Goal: Information Seeking & Learning: Compare options

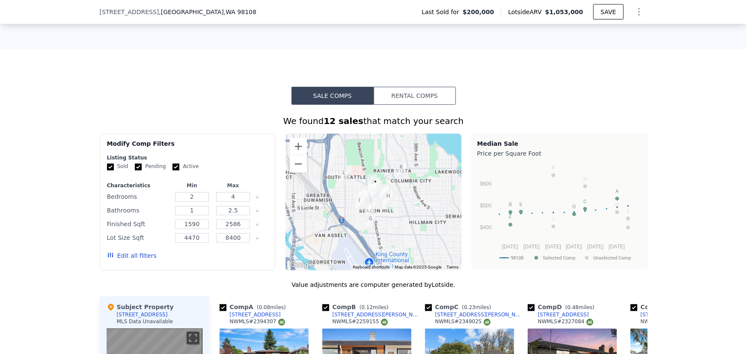
scroll to position [716, 0]
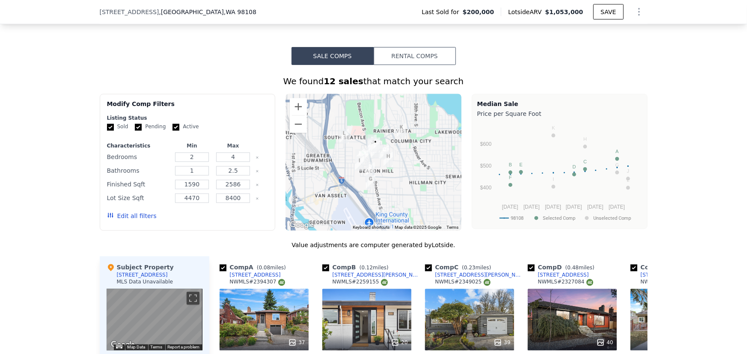
click at [129, 220] on button "Edit all filters" at bounding box center [132, 216] width 50 height 9
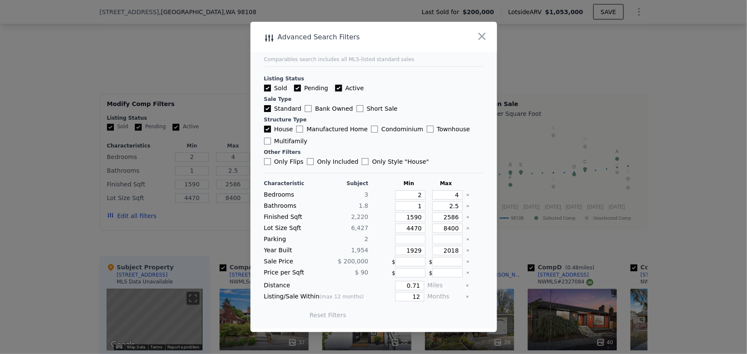
click at [335, 91] on input "Active" at bounding box center [338, 88] width 7 height 7
checkbox input "false"
click at [297, 89] on input "Pending" at bounding box center [297, 88] width 7 height 7
checkbox input "false"
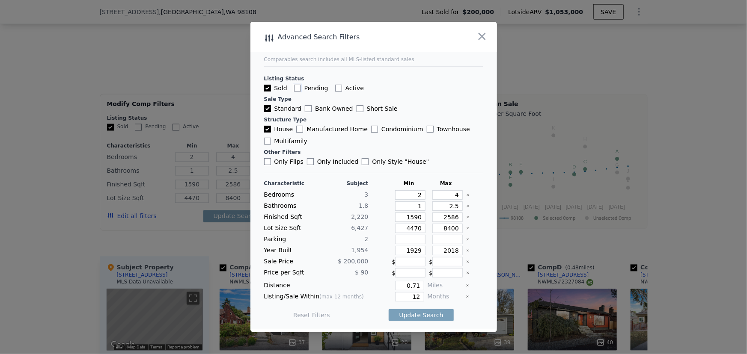
checkbox input "false"
click at [297, 89] on input "Pending" at bounding box center [297, 88] width 7 height 7
checkbox input "true"
drag, startPoint x: 407, startPoint y: 195, endPoint x: 442, endPoint y: 196, distance: 35.1
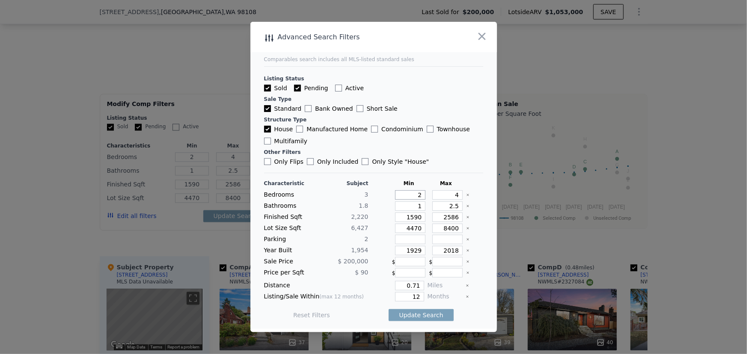
click at [442, 196] on div "Bedrooms 3 2 4" at bounding box center [373, 194] width 219 height 9
type input "3"
drag, startPoint x: 449, startPoint y: 194, endPoint x: 456, endPoint y: 194, distance: 6.9
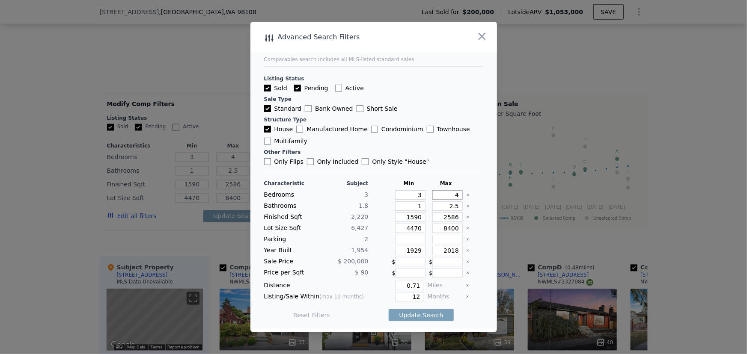
click at [456, 194] on input "4" at bounding box center [447, 194] width 30 height 9
type input "3"
drag, startPoint x: 413, startPoint y: 207, endPoint x: 428, endPoint y: 204, distance: 15.3
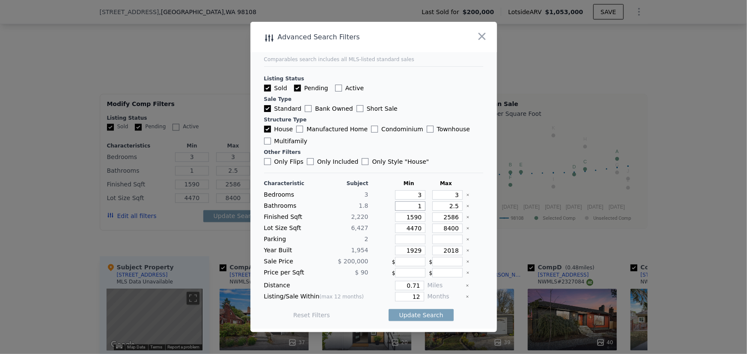
click at [428, 204] on div "Bathrooms 1.8 1 2.5" at bounding box center [373, 206] width 219 height 9
type input "2"
type input "2.5"
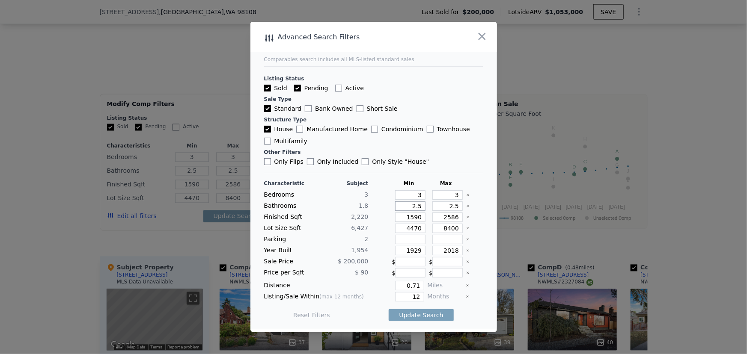
type input "2.5"
drag, startPoint x: 443, startPoint y: 207, endPoint x: 467, endPoint y: 199, distance: 25.1
click at [467, 199] on div "Characteristic Subject Min Max Bedrooms 3 3 3 Bathrooms 1.8 2.5 2.5 Finished Sq…" at bounding box center [373, 253] width 219 height 147
type input "3"
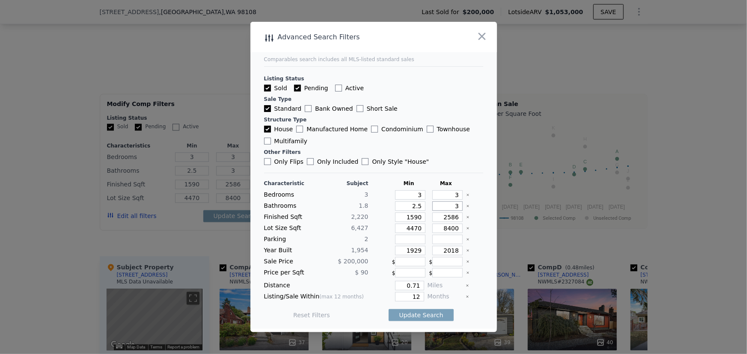
type input "3"
click at [466, 218] on icon "Clear" at bounding box center [467, 217] width 3 height 3
click at [415, 218] on input "number" at bounding box center [410, 217] width 30 height 9
type input "2"
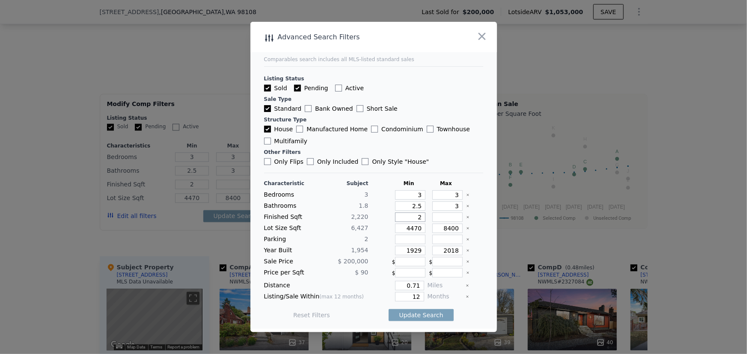
type input "20"
type input "200"
type input "2000"
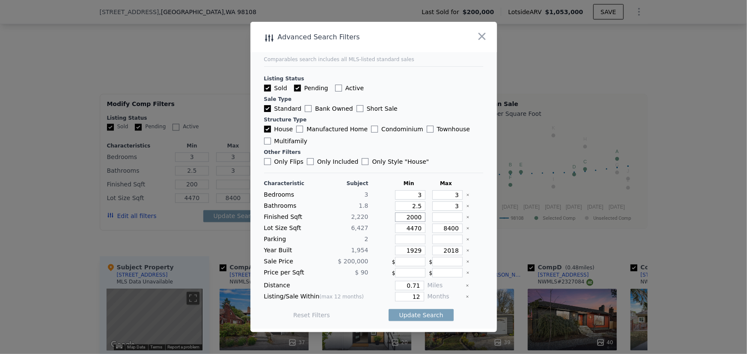
type input "2000"
click at [443, 218] on input "number" at bounding box center [447, 217] width 30 height 9
type input "2"
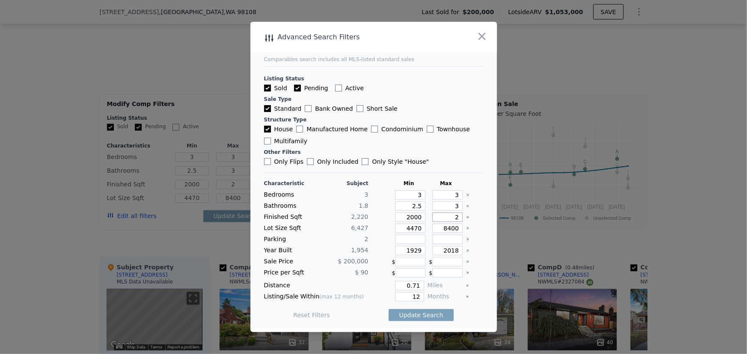
type input "27"
type input "270"
type input "2700"
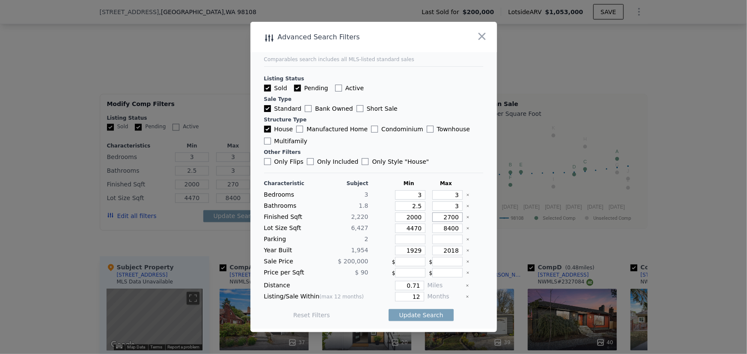
type input "2700"
click at [466, 227] on icon "Clear" at bounding box center [467, 228] width 3 height 3
click at [466, 252] on icon "Clear" at bounding box center [467, 250] width 3 height 3
click at [442, 252] on input "number" at bounding box center [447, 250] width 30 height 9
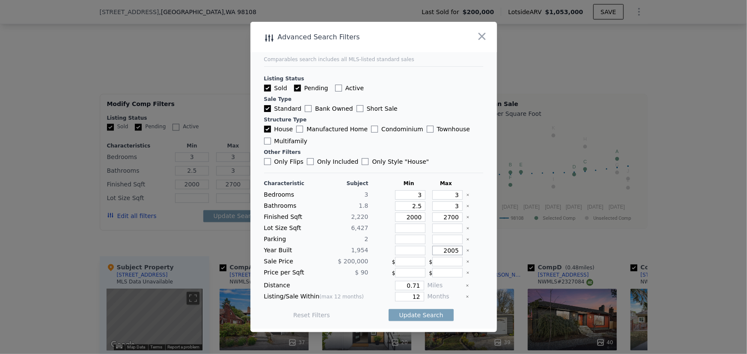
type input "2005"
drag, startPoint x: 416, startPoint y: 285, endPoint x: 395, endPoint y: 287, distance: 20.6
click at [395, 287] on input "0.71" at bounding box center [409, 285] width 29 height 9
type input "1"
click at [423, 315] on button "Update Search" at bounding box center [421, 315] width 65 height 12
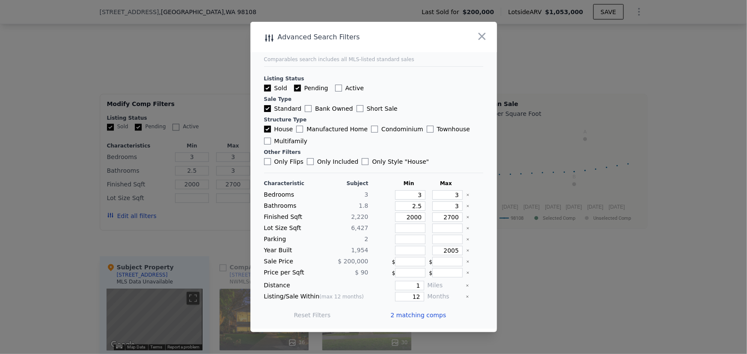
click at [428, 317] on span "2 matching comps" at bounding box center [419, 315] width 56 height 9
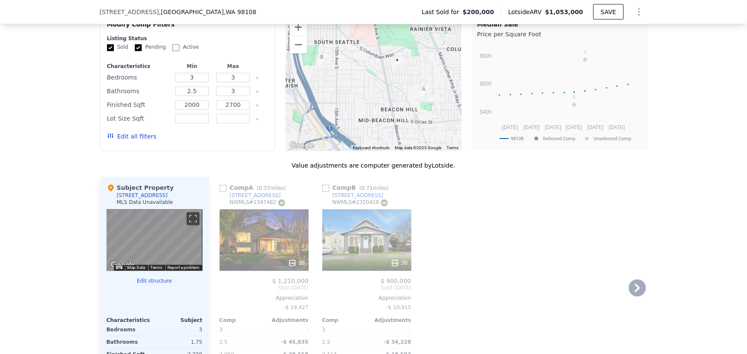
scroll to position [755, 0]
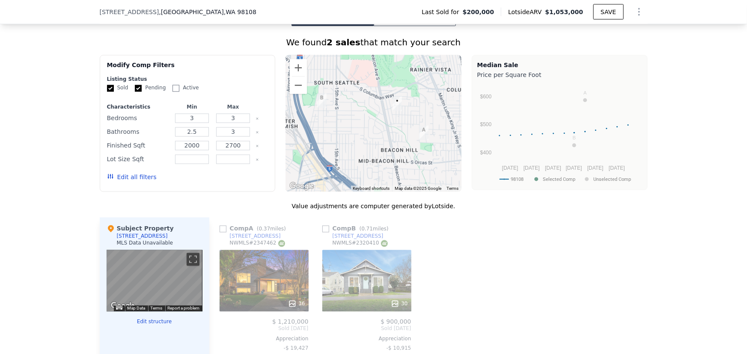
click at [135, 182] on button "Edit all filters" at bounding box center [132, 177] width 50 height 9
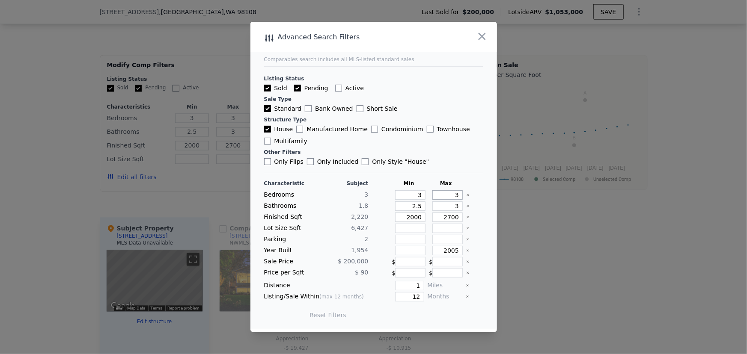
drag, startPoint x: 455, startPoint y: 196, endPoint x: 441, endPoint y: 201, distance: 15.3
click at [441, 201] on div "Characteristic Subject Min Max Bedrooms 3 3 3 Bathrooms 1.8 2.5 3 Finished Sqft…" at bounding box center [373, 253] width 219 height 147
type input "4"
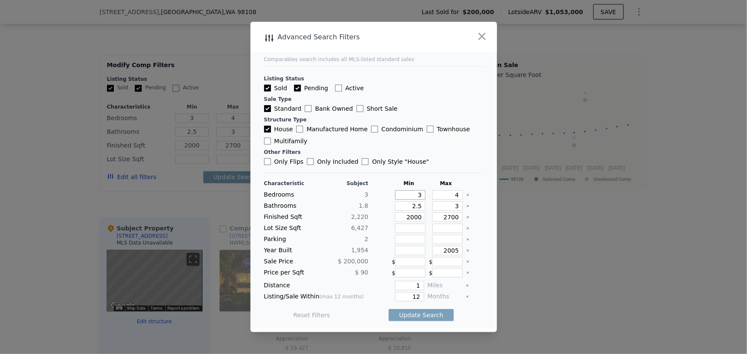
drag, startPoint x: 407, startPoint y: 196, endPoint x: 426, endPoint y: 197, distance: 18.8
click at [426, 197] on div "Bedrooms 3 3 4" at bounding box center [373, 194] width 219 height 9
type input "4"
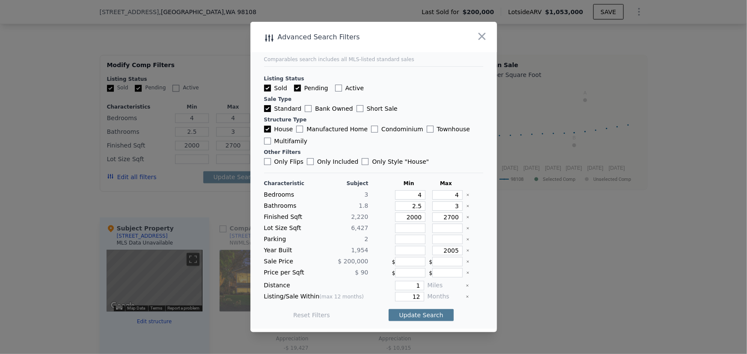
click at [431, 318] on button "Update Search" at bounding box center [421, 315] width 65 height 12
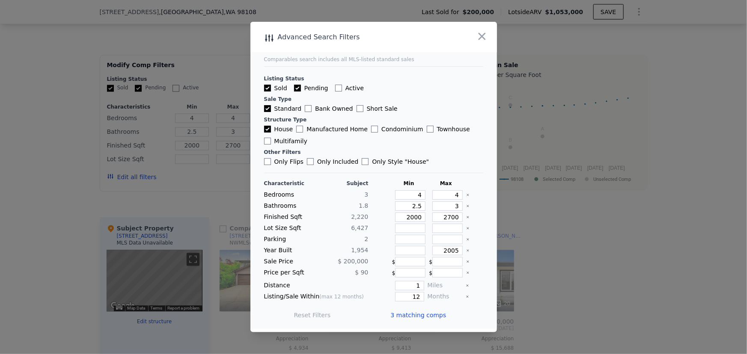
click at [422, 312] on span "3 matching comps" at bounding box center [419, 315] width 56 height 9
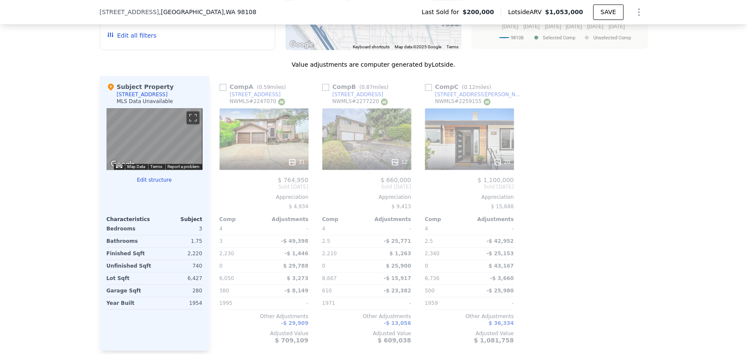
scroll to position [910, 0]
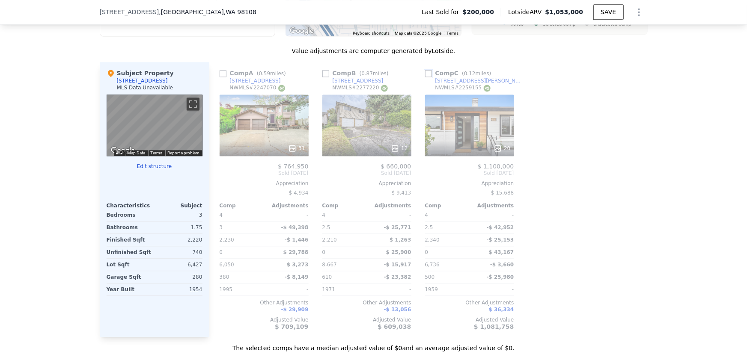
drag, startPoint x: 423, startPoint y: 78, endPoint x: 522, endPoint y: 124, distance: 109.2
click at [425, 77] on input "checkbox" at bounding box center [428, 73] width 7 height 7
checkbox input "true"
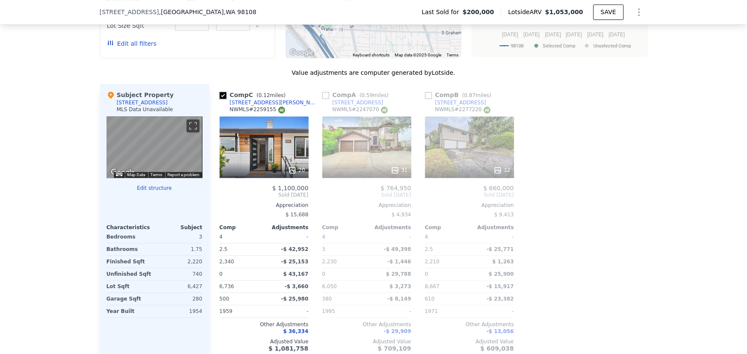
scroll to position [755, 0]
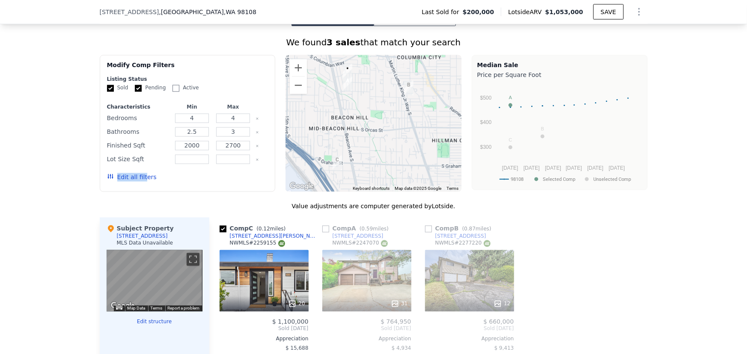
click at [140, 178] on div "Edit all filters" at bounding box center [132, 178] width 50 height 24
click at [139, 179] on button "Edit all filters" at bounding box center [132, 177] width 50 height 9
checkbox input "true"
type input "2"
type input "1"
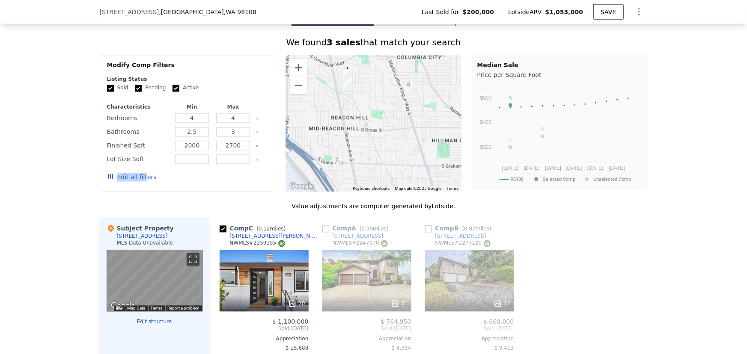
type input "2.5"
type input "1590"
type input "2586"
type input "4470"
type input "8400"
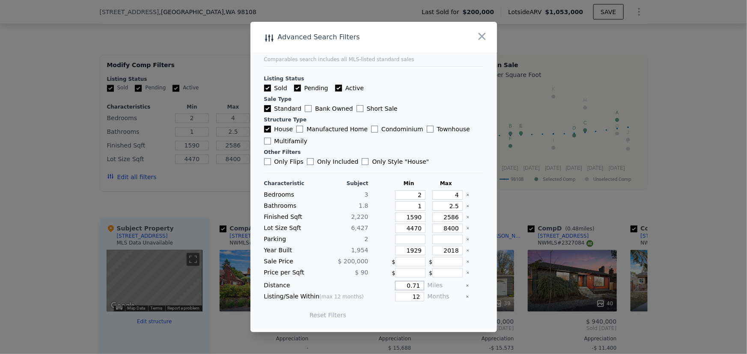
drag, startPoint x: 415, startPoint y: 285, endPoint x: 379, endPoint y: 293, distance: 36.9
click at [381, 293] on div "Characteristic Subject Min Max Bedrooms 3 2 4 Bathrooms 1.8 1 2.5 Finished Sqft…" at bounding box center [373, 253] width 219 height 147
type input "1"
click at [335, 89] on input "Active" at bounding box center [338, 88] width 7 height 7
checkbox input "false"
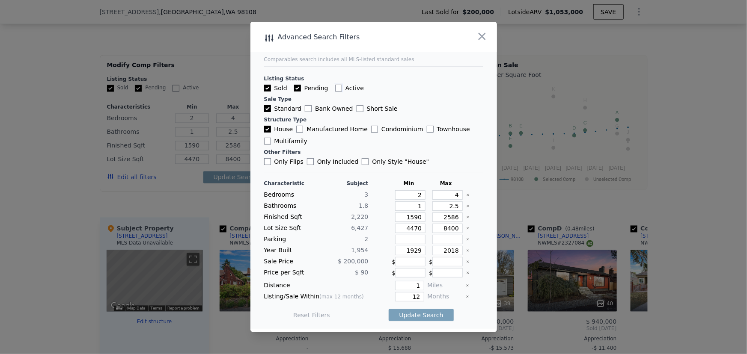
checkbox input "false"
drag, startPoint x: 412, startPoint y: 193, endPoint x: 435, endPoint y: 199, distance: 24.2
click at [435, 199] on div "Bedrooms 3 2 4" at bounding box center [373, 194] width 219 height 9
type input "4"
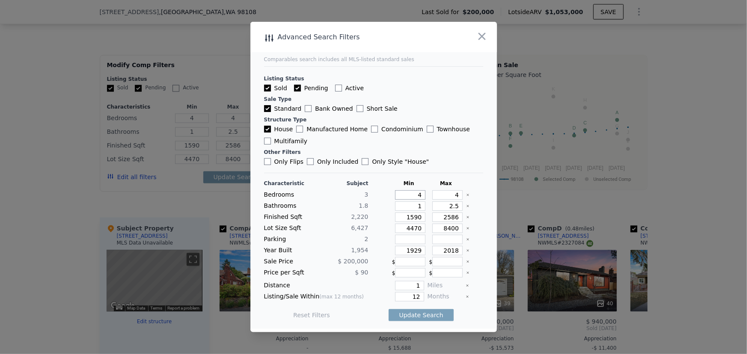
type input "4"
drag, startPoint x: 412, startPoint y: 206, endPoint x: 425, endPoint y: 206, distance: 13.7
click at [425, 206] on div "Bathrooms 1.8 1 2.5" at bounding box center [373, 206] width 219 height 9
type input "2"
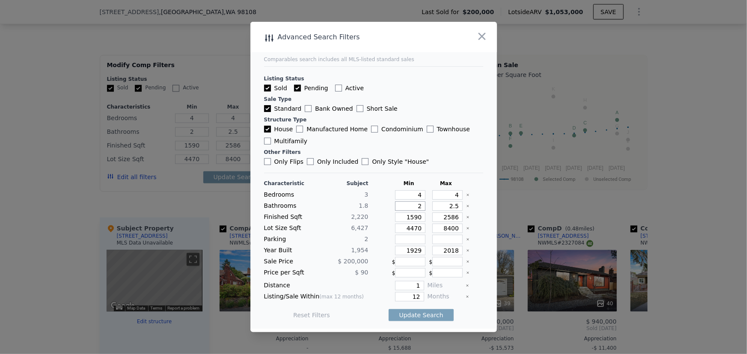
type input "2.5"
drag, startPoint x: 445, startPoint y: 208, endPoint x: 475, endPoint y: 206, distance: 30.4
click at [475, 206] on div "Bathrooms 1.8 2.5 2.5" at bounding box center [373, 206] width 219 height 9
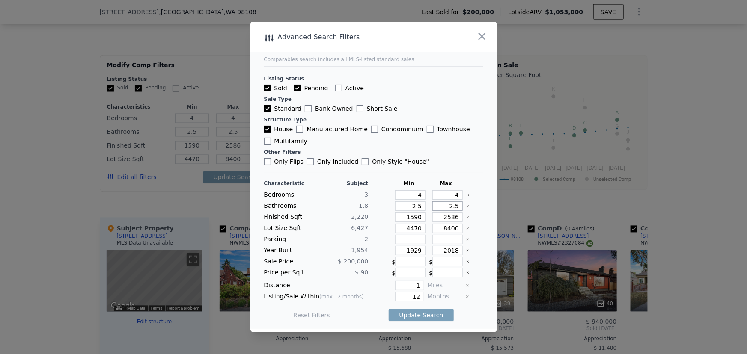
type input "3"
click at [416, 205] on input "2.5" at bounding box center [410, 206] width 30 height 9
type input "2"
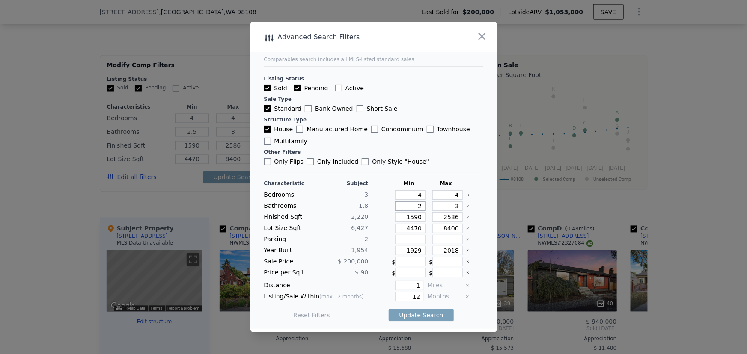
type input "2"
type input "22"
type input "2"
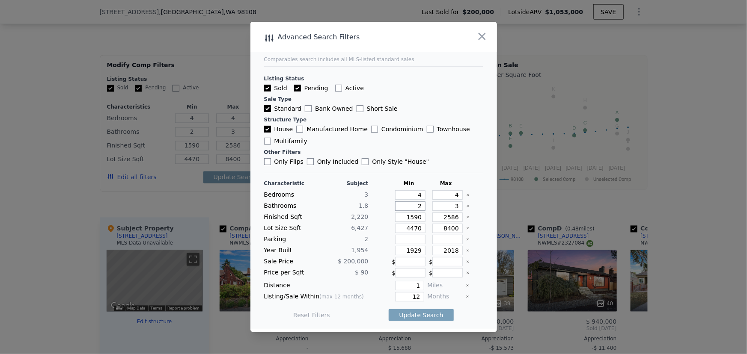
type input "2.2"
type input "2.25"
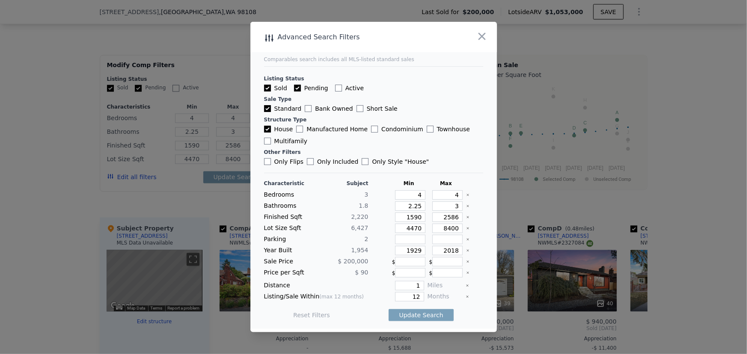
click at [466, 218] on icon "Clear" at bounding box center [467, 217] width 3 height 3
click at [414, 218] on input "number" at bounding box center [410, 217] width 30 height 9
type input "2"
type input "20"
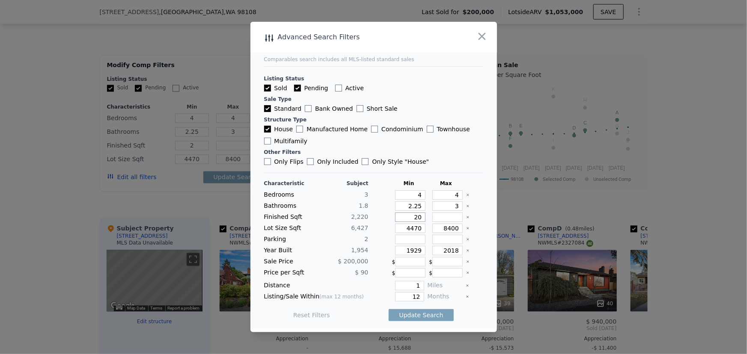
type input "20"
type input "200"
type input "2000"
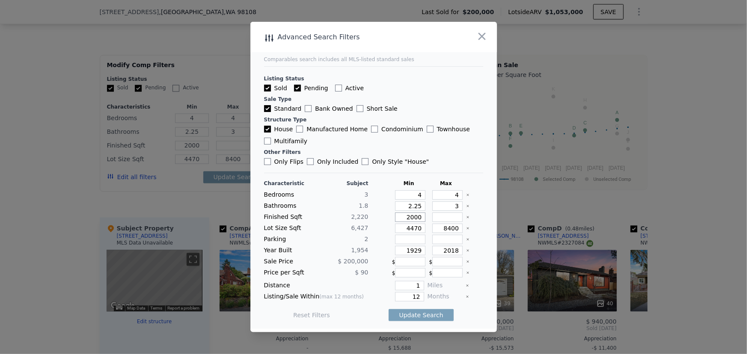
type input "2000"
click at [440, 218] on input "number" at bounding box center [447, 217] width 30 height 9
type input "20"
type input "205"
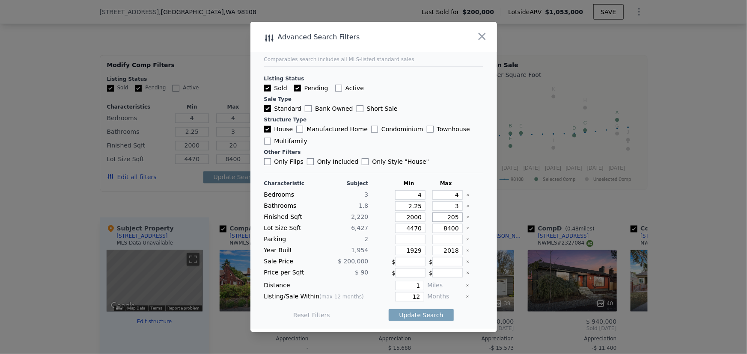
type input "205"
type input "20"
type input "2"
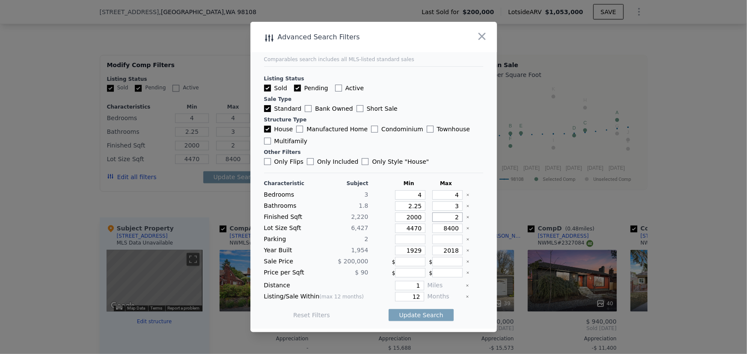
type input "25"
type input "250"
type input "2500"
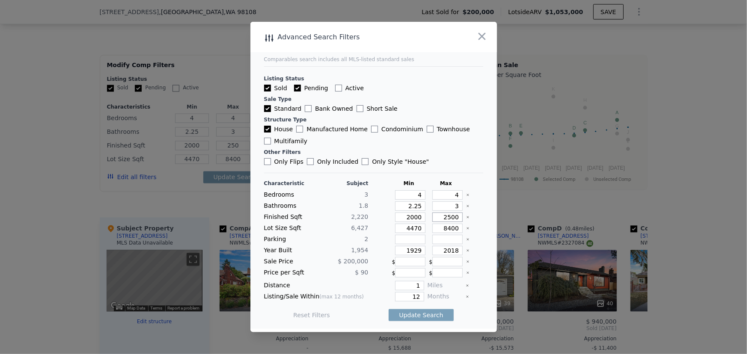
type input "2500"
click at [466, 229] on icon "Clear" at bounding box center [467, 228] width 3 height 3
click at [466, 252] on icon "Clear" at bounding box center [467, 250] width 3 height 3
click at [451, 251] on input "number" at bounding box center [447, 250] width 30 height 9
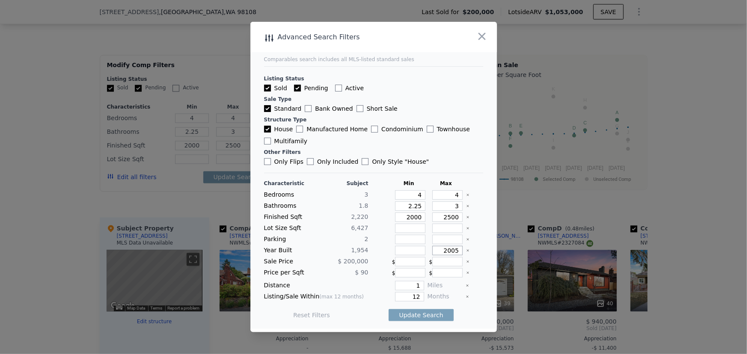
type input "2005"
click at [411, 249] on input "number" at bounding box center [410, 250] width 30 height 9
type input "4"
type input "1930"
click at [417, 286] on input "1" at bounding box center [409, 285] width 29 height 9
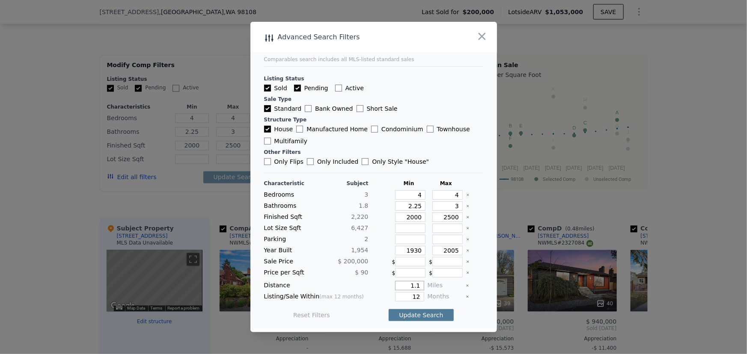
type input "1.1"
click at [425, 315] on button "Update Search" at bounding box center [421, 315] width 65 height 12
checkbox input "false"
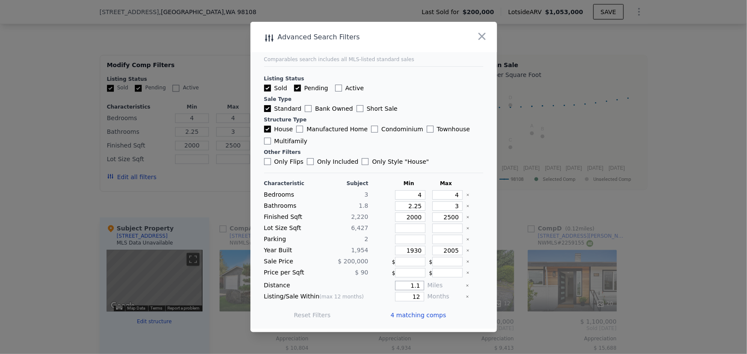
click at [413, 287] on input "1.1" at bounding box center [409, 285] width 29 height 9
type input "1.2"
click at [426, 315] on button "Update Search" at bounding box center [421, 315] width 65 height 12
click at [421, 314] on span "4 matching comps" at bounding box center [419, 315] width 56 height 9
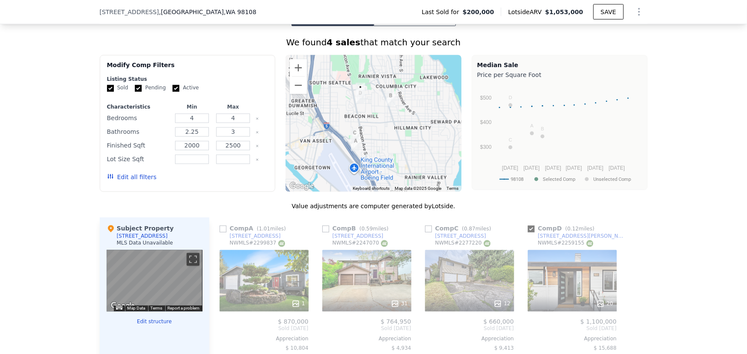
checkbox input "true"
type input "2"
type input "1"
type input "2.5"
type input "1590"
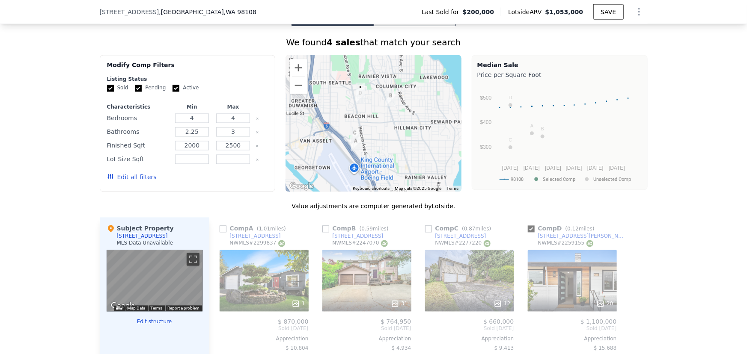
type input "2586"
type input "4470"
type input "8400"
checkbox input "true"
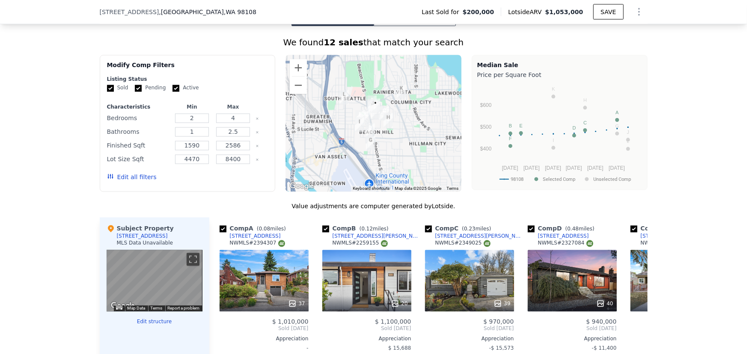
click at [136, 180] on button "Edit all filters" at bounding box center [132, 177] width 50 height 9
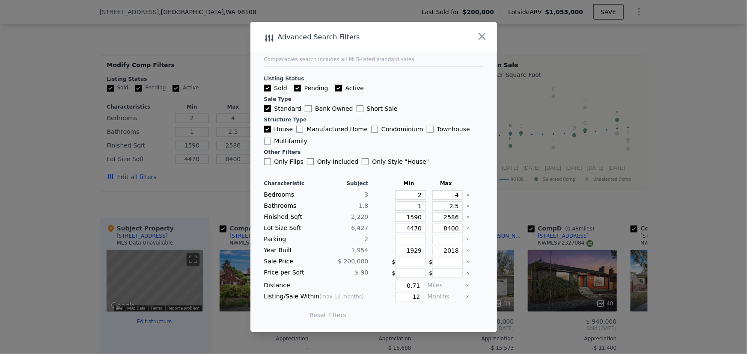
click at [335, 89] on input "Active" at bounding box center [338, 88] width 7 height 7
checkbox input "false"
drag, startPoint x: 402, startPoint y: 193, endPoint x: 433, endPoint y: 199, distance: 31.2
click at [433, 199] on div "Bedrooms 3 2 4" at bounding box center [373, 194] width 219 height 9
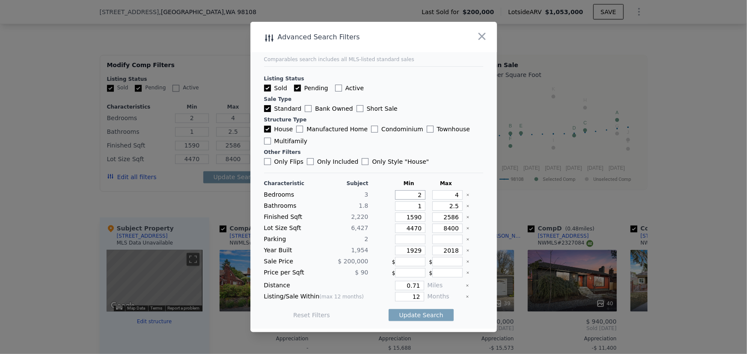
type input "3"
drag, startPoint x: 411, startPoint y: 205, endPoint x: 420, endPoint y: 205, distance: 9.0
click at [420, 205] on input "1" at bounding box center [410, 206] width 30 height 9
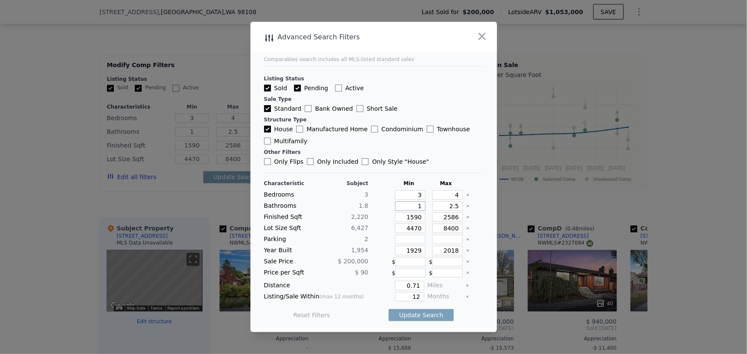
type input "2"
type input "2.2"
type input "2.25"
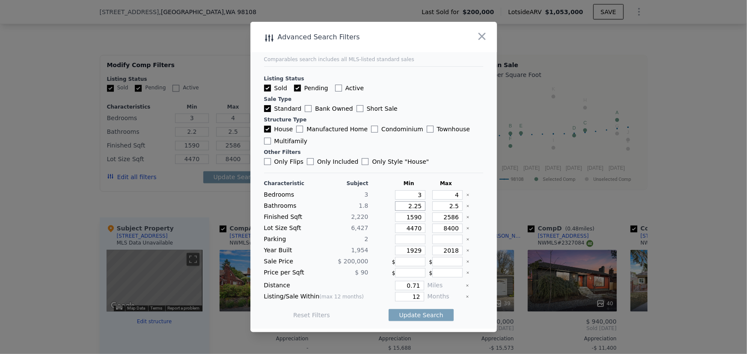
type input "2.25"
drag, startPoint x: 436, startPoint y: 206, endPoint x: 467, endPoint y: 205, distance: 30.4
click at [467, 205] on div "Bathrooms 1.8 2.25 2.5" at bounding box center [373, 206] width 219 height 9
type input "3"
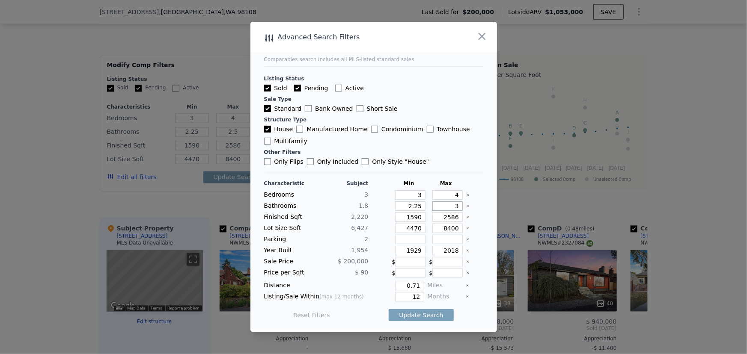
type input "3"
click at [467, 217] on icon "Clear" at bounding box center [468, 218] width 2 height 2
click at [446, 218] on input "number" at bounding box center [447, 217] width 30 height 9
type input "2"
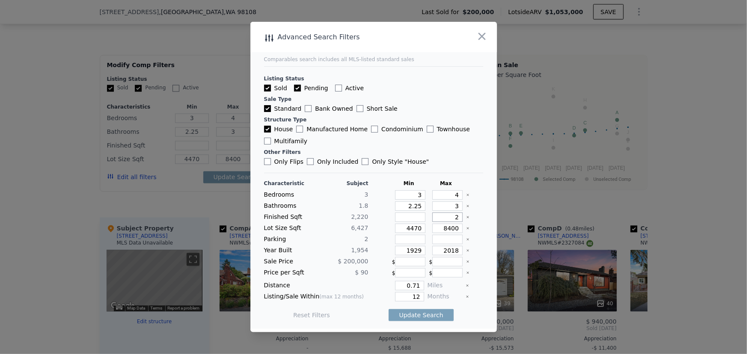
type input "2"
type input "25"
type input "250"
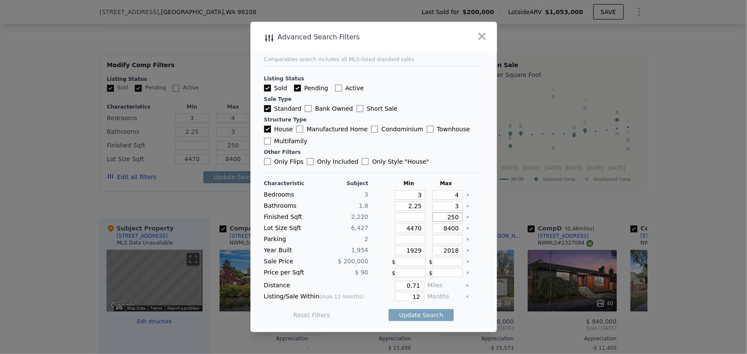
type input "2500"
click at [413, 216] on input "number" at bounding box center [410, 217] width 30 height 9
type input "2"
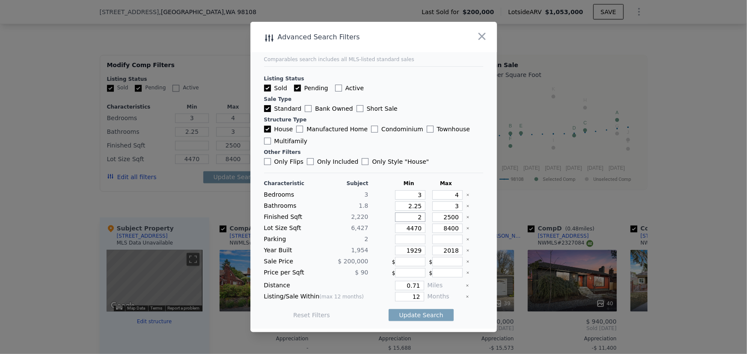
type input "2"
type input "20"
type input "200"
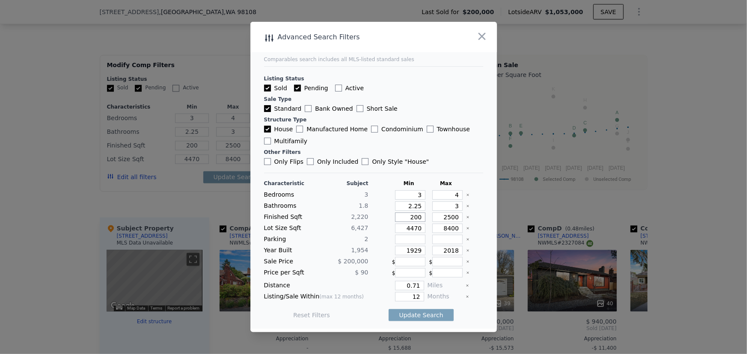
type input "2000"
click at [467, 229] on icon "Clear" at bounding box center [468, 229] width 2 height 2
click at [466, 251] on icon "Clear" at bounding box center [467, 250] width 3 height 3
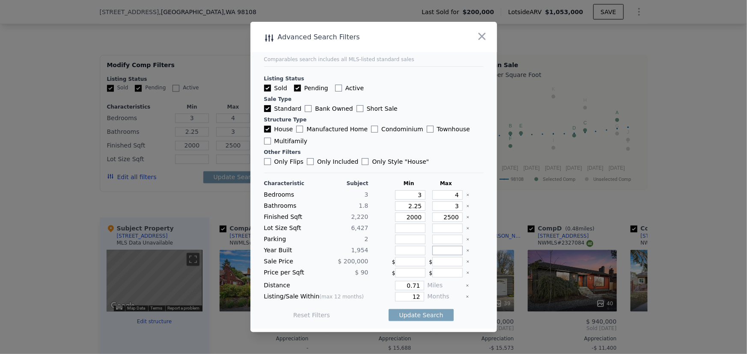
click at [452, 251] on input "number" at bounding box center [447, 250] width 30 height 9
type input "2005"
drag, startPoint x: 403, startPoint y: 286, endPoint x: 394, endPoint y: 286, distance: 8.6
click at [395, 286] on input "0.71" at bounding box center [409, 285] width 29 height 9
type input "1"
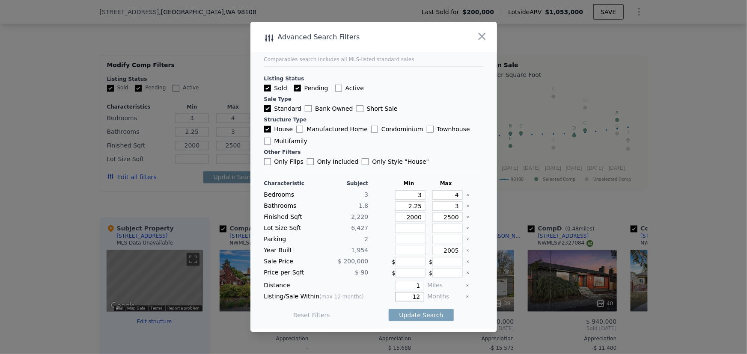
drag, startPoint x: 410, startPoint y: 293, endPoint x: 429, endPoint y: 299, distance: 19.8
click at [429, 300] on div "Listing/Sale Within (max 12 months) 12 Months" at bounding box center [373, 296] width 219 height 9
click at [407, 319] on button "Update Search" at bounding box center [421, 315] width 65 height 12
checkbox input "false"
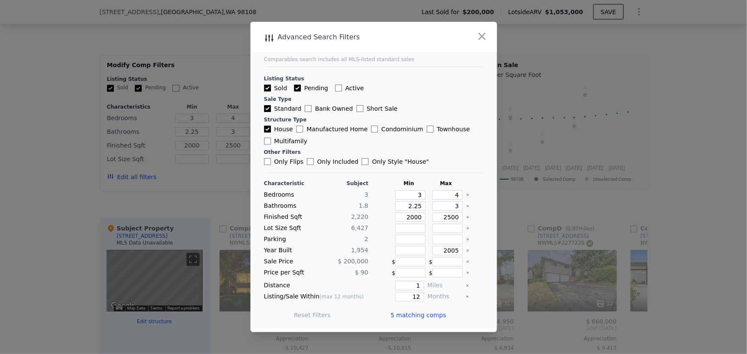
click at [424, 314] on span "5 matching comps" at bounding box center [419, 315] width 56 height 9
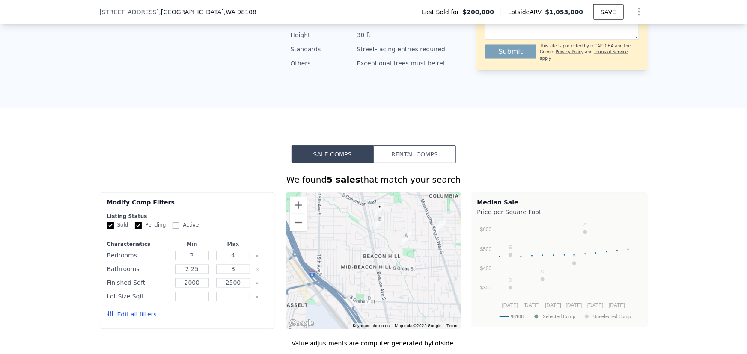
scroll to position [599, 0]
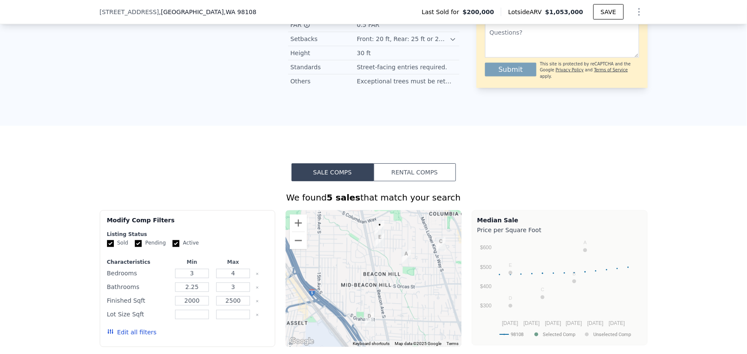
checkbox input "true"
type input "2"
type input "1"
type input "2.5"
type input "1590"
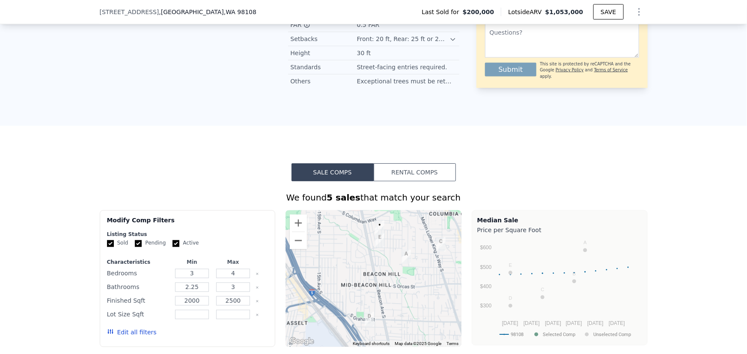
type input "2586"
type input "4470"
type input "8400"
checkbox input "true"
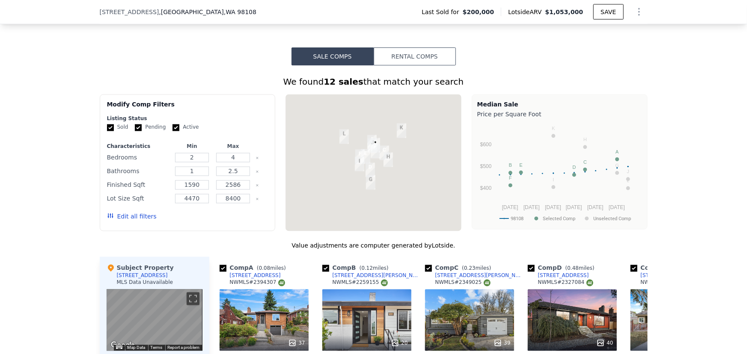
scroll to position [716, 0]
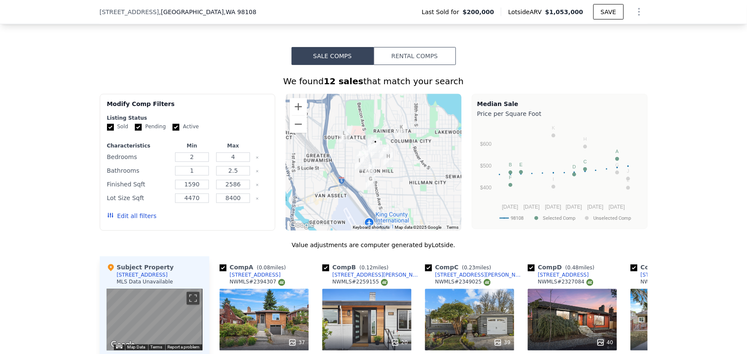
click at [127, 221] on button "Edit all filters" at bounding box center [132, 216] width 50 height 9
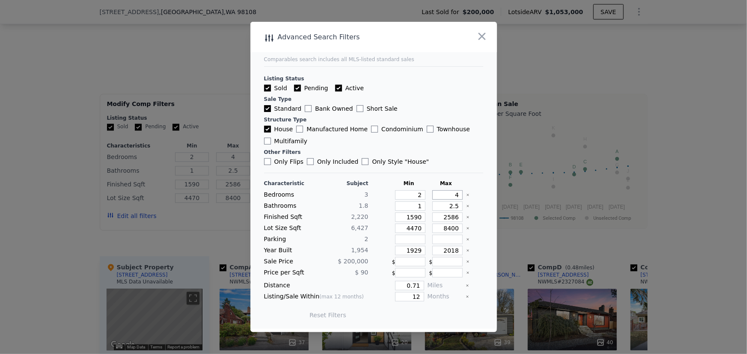
drag, startPoint x: 445, startPoint y: 196, endPoint x: 468, endPoint y: 196, distance: 23.1
click at [468, 196] on div "Bedrooms 3 2 4" at bounding box center [373, 194] width 219 height 9
type input "3"
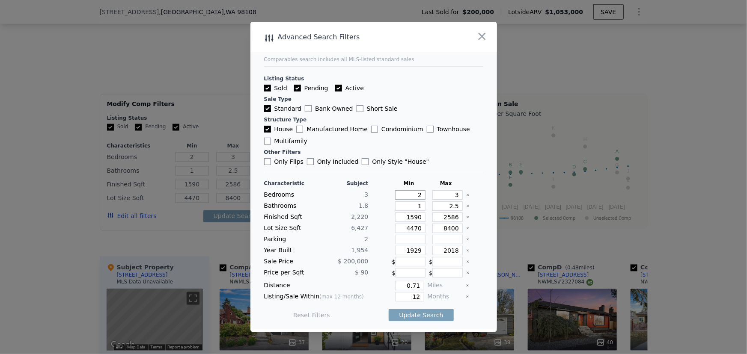
drag, startPoint x: 416, startPoint y: 196, endPoint x: 404, endPoint y: 192, distance: 12.9
click at [404, 192] on input "2" at bounding box center [410, 194] width 30 height 9
type input "3"
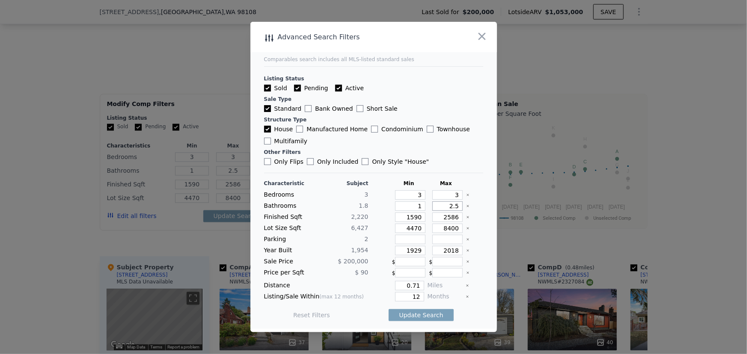
drag, startPoint x: 441, startPoint y: 205, endPoint x: 460, endPoint y: 207, distance: 18.9
click at [460, 207] on div "Bathrooms 1.8 1 2.5" at bounding box center [373, 206] width 219 height 9
type input "3"
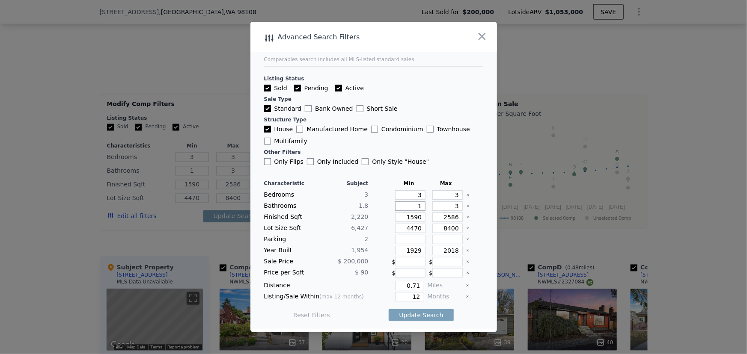
drag, startPoint x: 412, startPoint y: 205, endPoint x: 420, endPoint y: 206, distance: 7.9
click at [420, 206] on input "1" at bounding box center [410, 206] width 30 height 9
type input "2"
click at [466, 216] on icon "Clear" at bounding box center [467, 217] width 3 height 3
click at [447, 217] on input "number" at bounding box center [447, 217] width 30 height 9
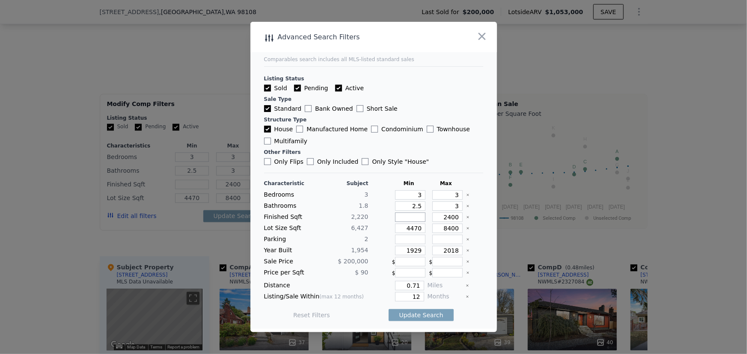
click at [415, 219] on input "number" at bounding box center [410, 217] width 30 height 9
drag, startPoint x: 448, startPoint y: 218, endPoint x: 457, endPoint y: 217, distance: 9.0
click at [457, 217] on div "2400" at bounding box center [446, 217] width 34 height 9
click at [466, 230] on icon "Clear" at bounding box center [467, 228] width 3 height 3
drag, startPoint x: 453, startPoint y: 250, endPoint x: 447, endPoint y: 251, distance: 6.4
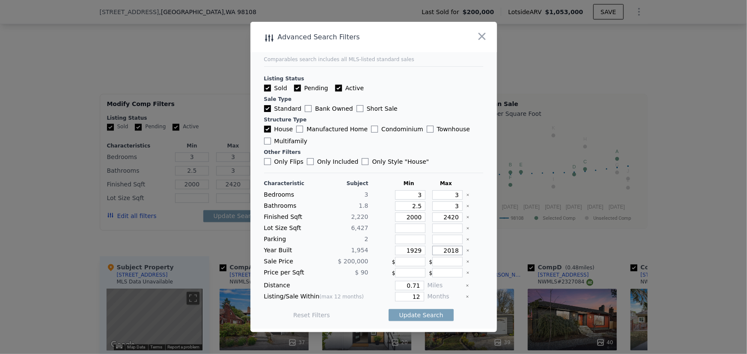
click at [447, 251] on input "2018" at bounding box center [447, 250] width 30 height 9
drag, startPoint x: 416, startPoint y: 284, endPoint x: 384, endPoint y: 280, distance: 32.9
click at [384, 281] on div "0.71" at bounding box center [398, 285] width 52 height 9
click at [411, 318] on button "Update Search" at bounding box center [421, 315] width 65 height 12
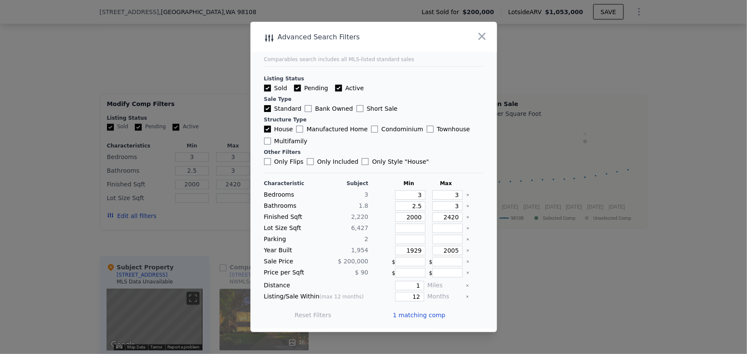
click at [329, 87] on div "Sold Pending Active" at bounding box center [373, 88] width 219 height 9
click at [337, 89] on input "Active" at bounding box center [338, 88] width 7 height 7
click at [414, 317] on button "Update Search" at bounding box center [421, 315] width 65 height 12
click at [420, 318] on span "1 matching comp" at bounding box center [419, 315] width 53 height 9
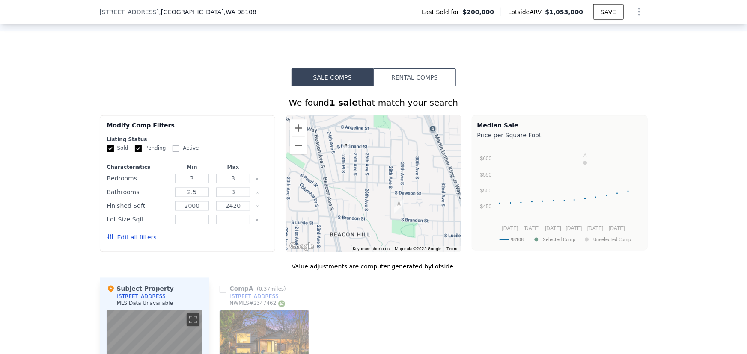
scroll to position [677, 0]
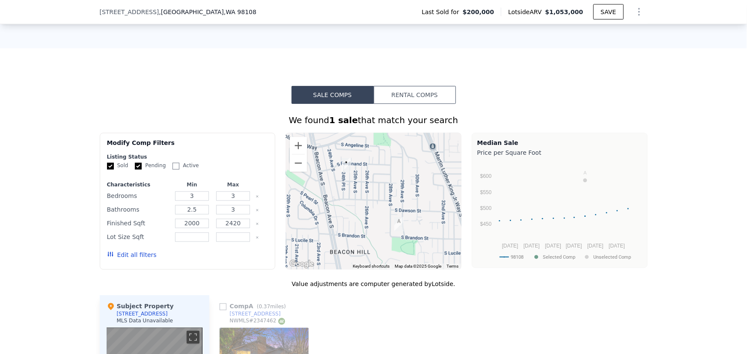
click at [128, 260] on button "Edit all filters" at bounding box center [132, 255] width 50 height 9
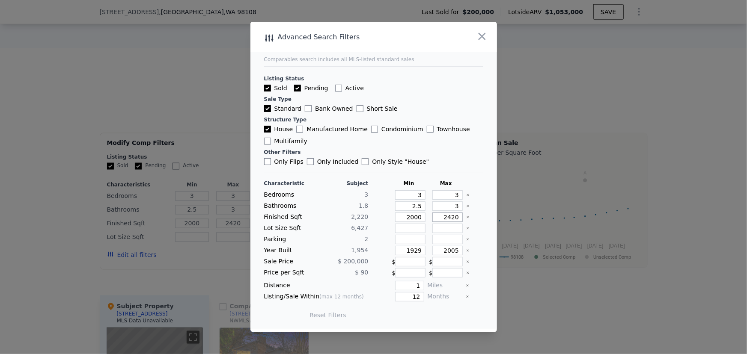
drag, startPoint x: 453, startPoint y: 218, endPoint x: 444, endPoint y: 219, distance: 9.5
click at [444, 219] on input "2420" at bounding box center [447, 217] width 30 height 9
drag, startPoint x: 405, startPoint y: 250, endPoint x: 423, endPoint y: 253, distance: 19.0
click at [423, 253] on div "Year Built 1,954 1929 2005" at bounding box center [373, 250] width 219 height 9
click at [426, 316] on button "Update Search" at bounding box center [421, 315] width 65 height 12
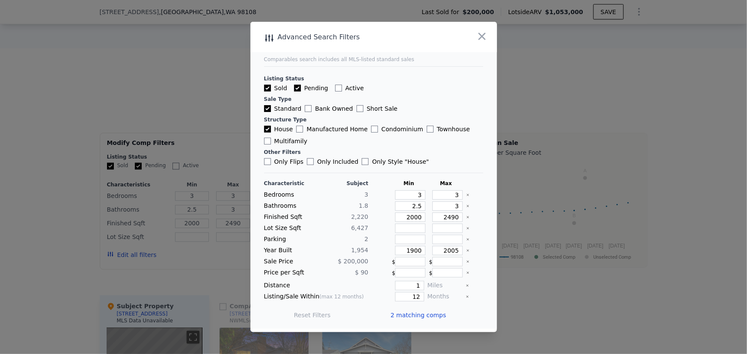
click at [426, 312] on span "2 matching comps" at bounding box center [419, 315] width 56 height 9
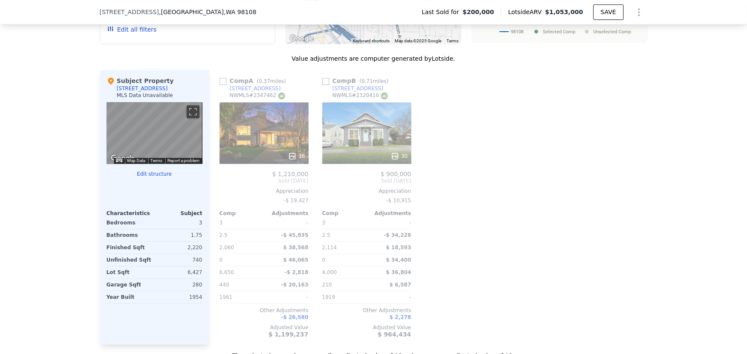
scroll to position [910, 0]
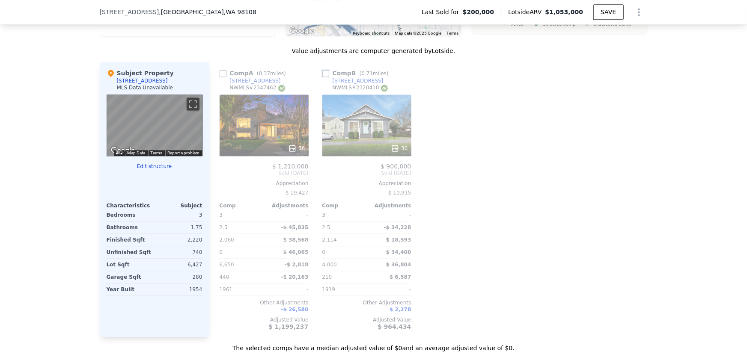
drag, startPoint x: 324, startPoint y: 81, endPoint x: 250, endPoint y: 73, distance: 74.0
click at [324, 77] on input "checkbox" at bounding box center [325, 73] width 7 height 7
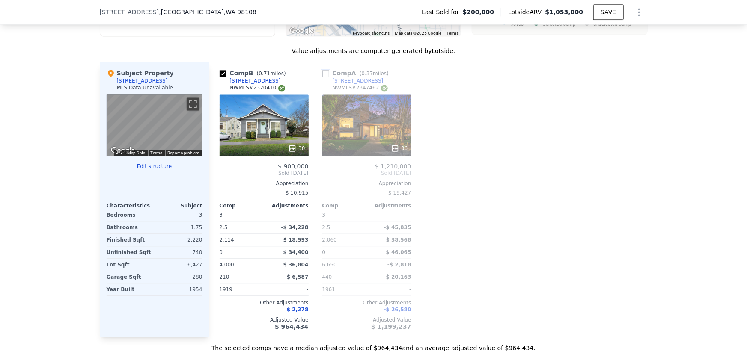
click at [322, 75] on input "checkbox" at bounding box center [325, 73] width 7 height 7
